Goal: Task Accomplishment & Management: Complete application form

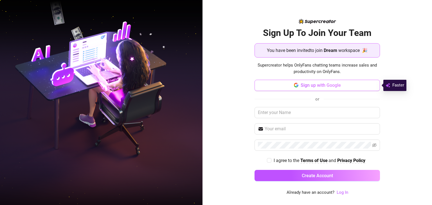
click at [316, 88] on span "Sign up with Google" at bounding box center [321, 85] width 40 height 5
click at [295, 85] on icon "button" at bounding box center [294, 85] width 1 height 2
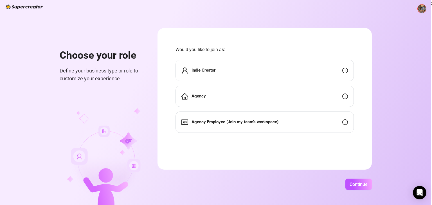
click at [286, 96] on div "Agency" at bounding box center [265, 96] width 178 height 21
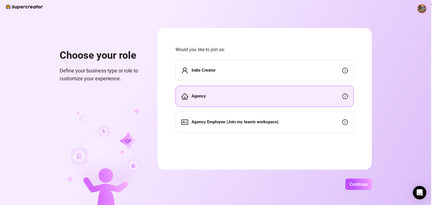
click at [227, 118] on div "Agency Employee (Join my team's workspace)" at bounding box center [265, 122] width 178 height 21
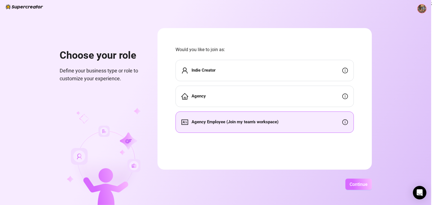
click at [355, 181] on button "Continue" at bounding box center [359, 184] width 26 height 11
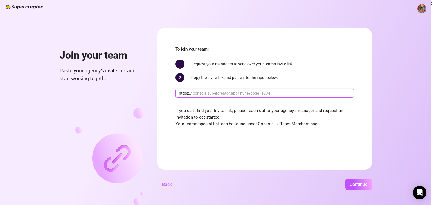
paste input "[DOMAIN_NAME][URL]"
type input "[DOMAIN_NAME][URL]"
click at [357, 184] on span "Continue" at bounding box center [359, 184] width 18 height 5
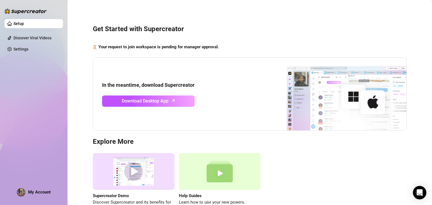
click at [357, 184] on div "Supercreator Demo Discover Supercreator and its benefits for OnlyFans chatters.…" at bounding box center [250, 182] width 314 height 59
